Goal: Obtain resource: Obtain resource

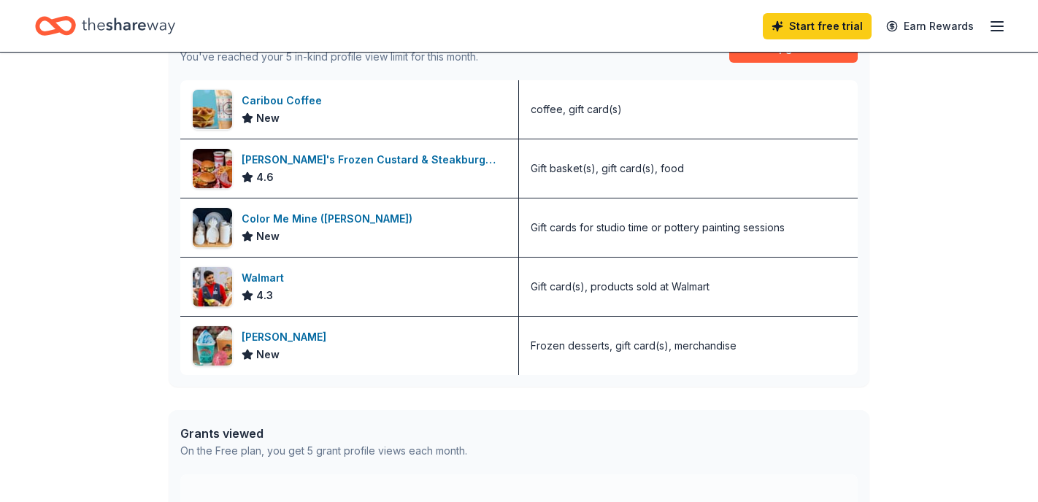
scroll to position [390, 0]
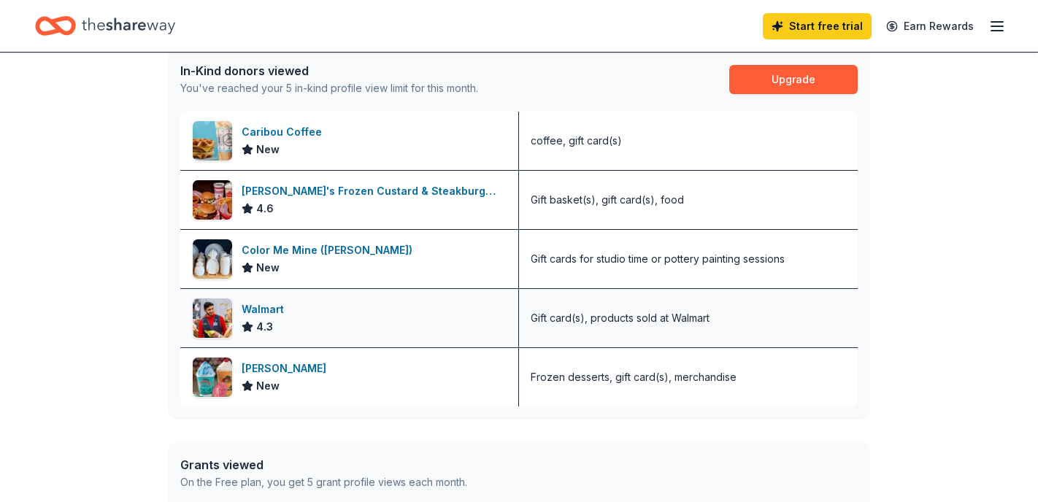
click at [259, 304] on div "Walmart" at bounding box center [266, 310] width 48 height 18
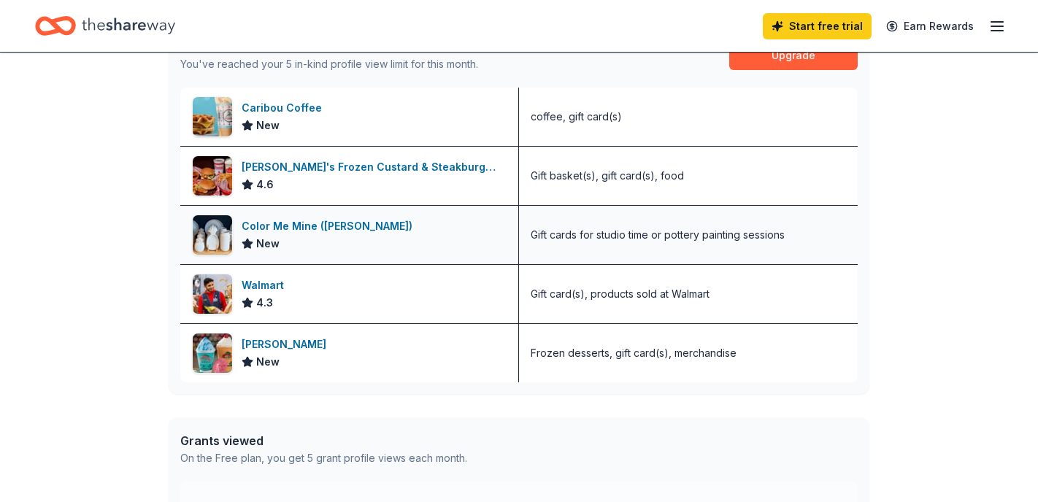
scroll to position [385, 0]
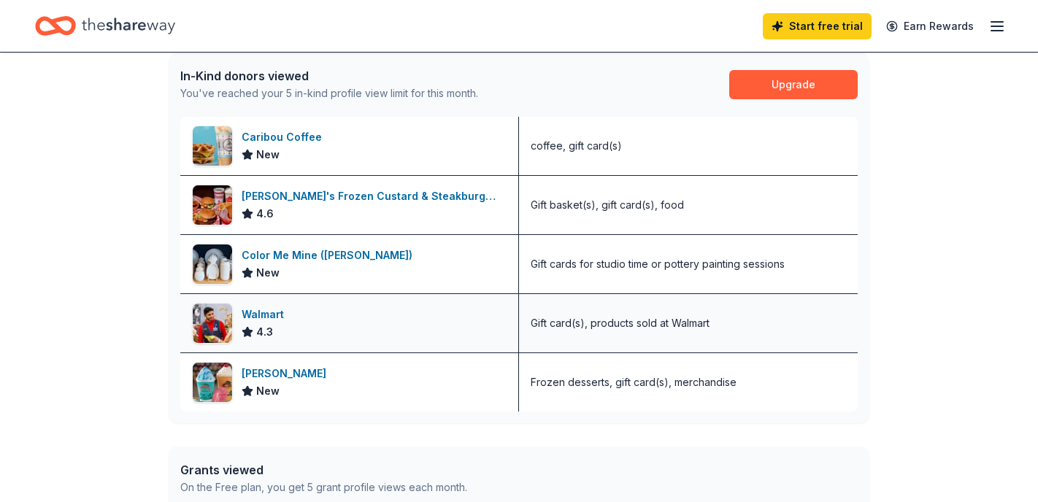
click at [245, 314] on div "Walmart" at bounding box center [266, 315] width 48 height 18
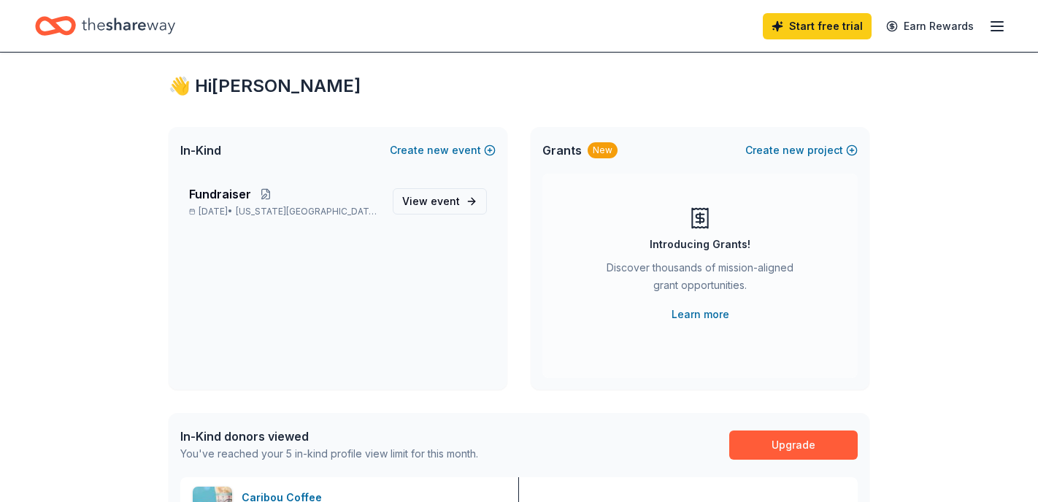
scroll to position [0, 0]
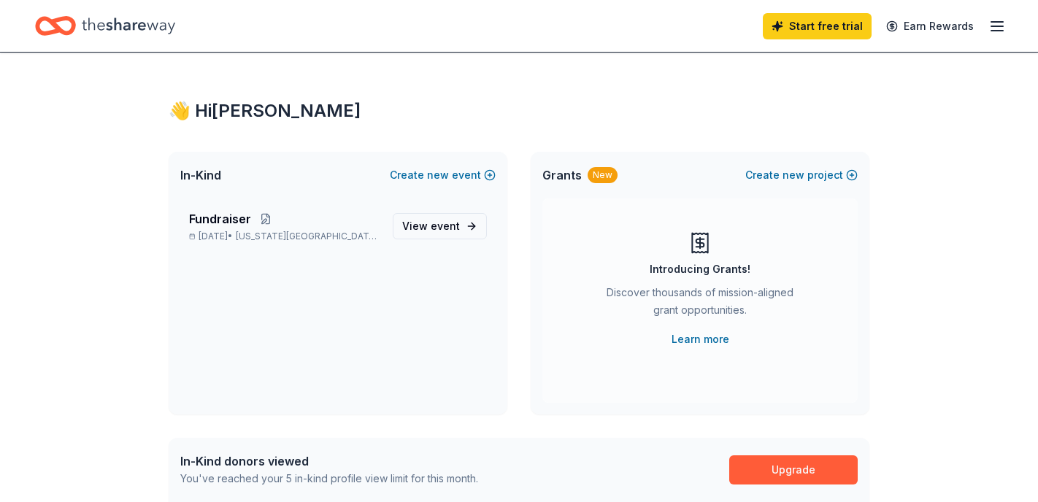
click at [990, 31] on icon "button" at bounding box center [997, 27] width 18 height 18
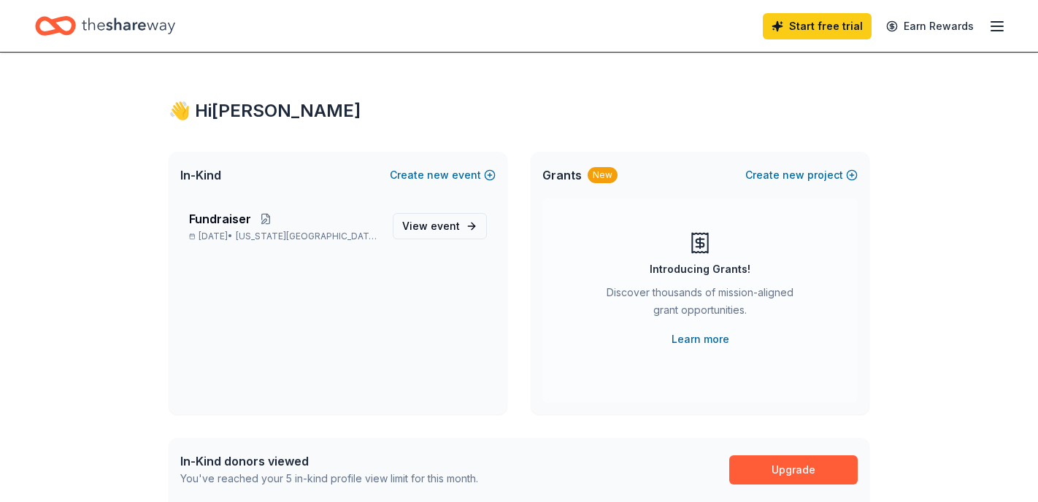
click at [69, 23] on icon "Home" at bounding box center [55, 26] width 41 height 34
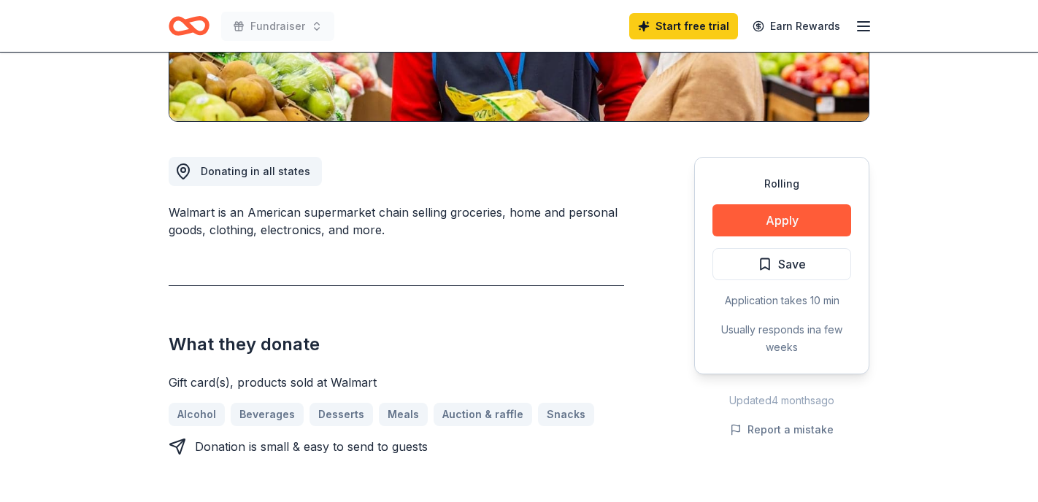
scroll to position [522, 0]
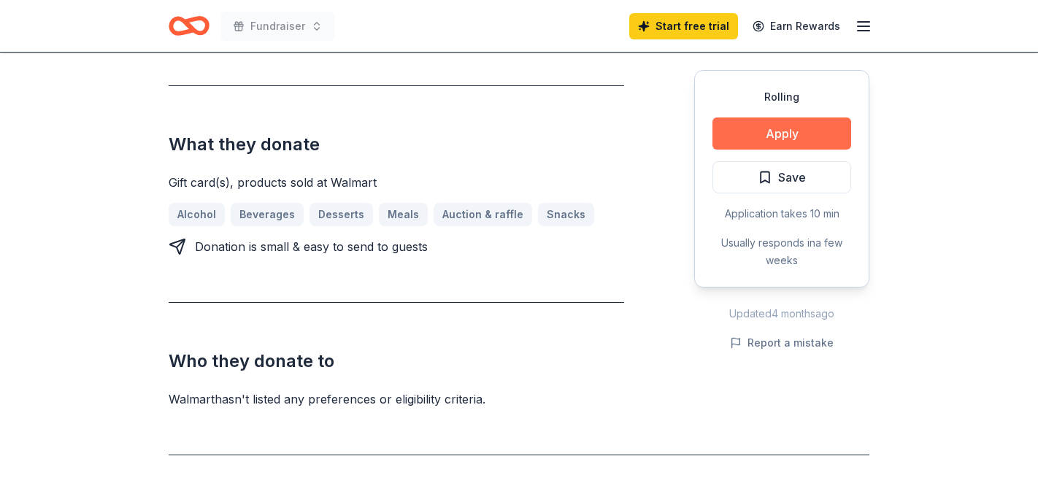
click at [791, 135] on button "Apply" at bounding box center [781, 133] width 139 height 32
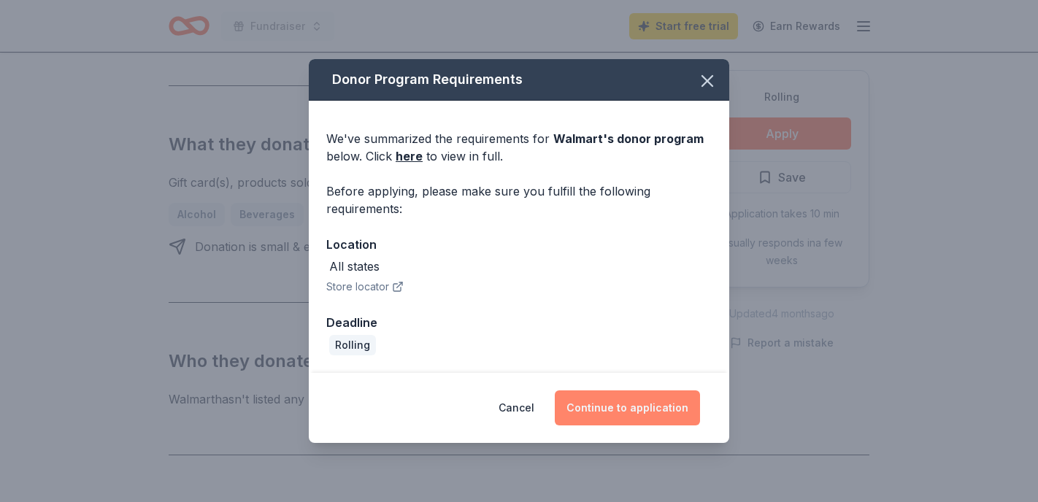
click at [609, 399] on button "Continue to application" at bounding box center [627, 407] width 145 height 35
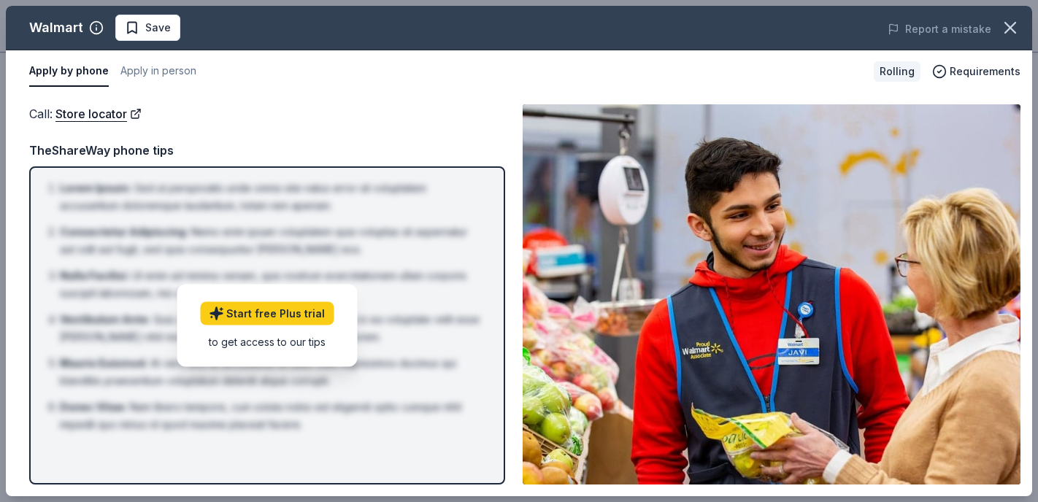
click at [341, 106] on div "Call : Store locator" at bounding box center [267, 113] width 476 height 19
click at [177, 71] on button "Apply in person" at bounding box center [158, 71] width 76 height 31
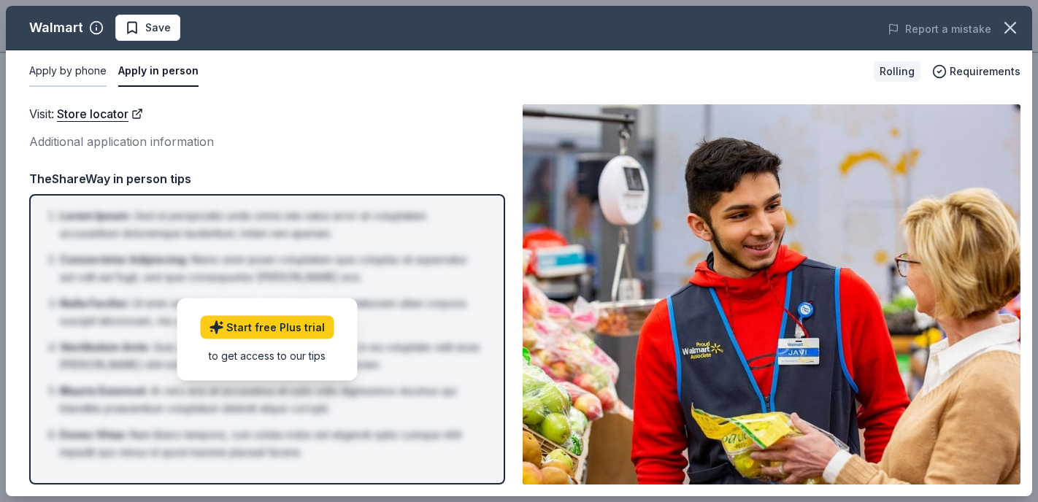
click at [86, 71] on button "Apply by phone" at bounding box center [67, 71] width 77 height 31
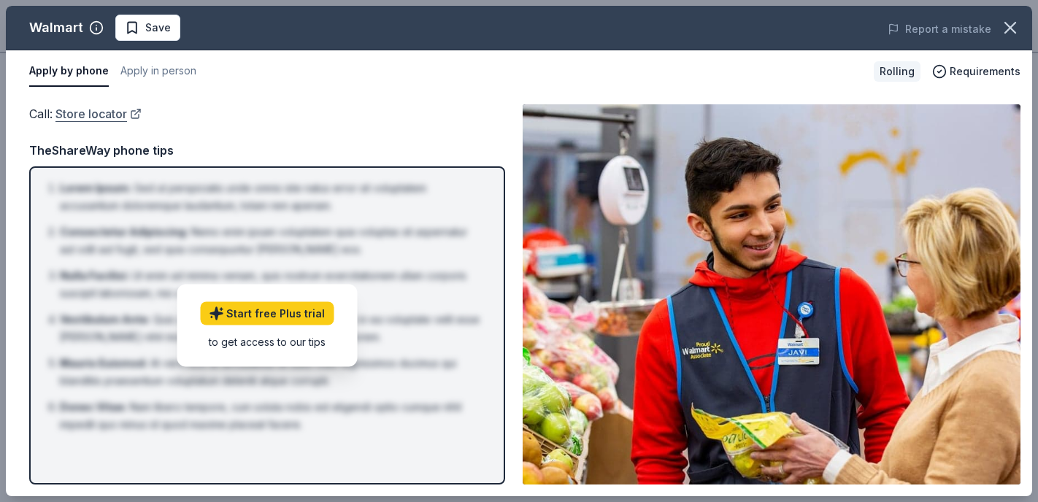
click at [90, 120] on link "Store locator" at bounding box center [98, 113] width 86 height 19
click at [998, 20] on button "button" at bounding box center [1010, 28] width 32 height 32
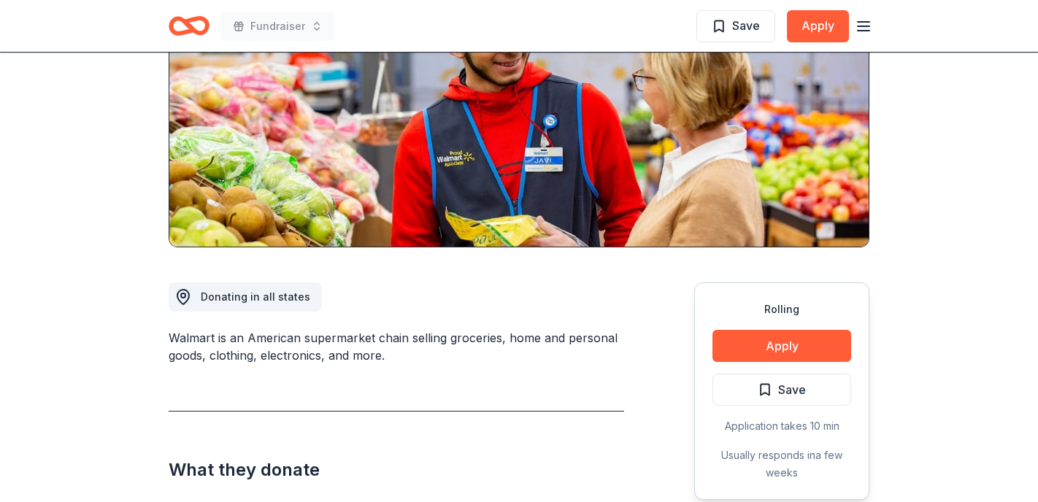
scroll to position [0, 0]
